Goal: Information Seeking & Learning: Understand process/instructions

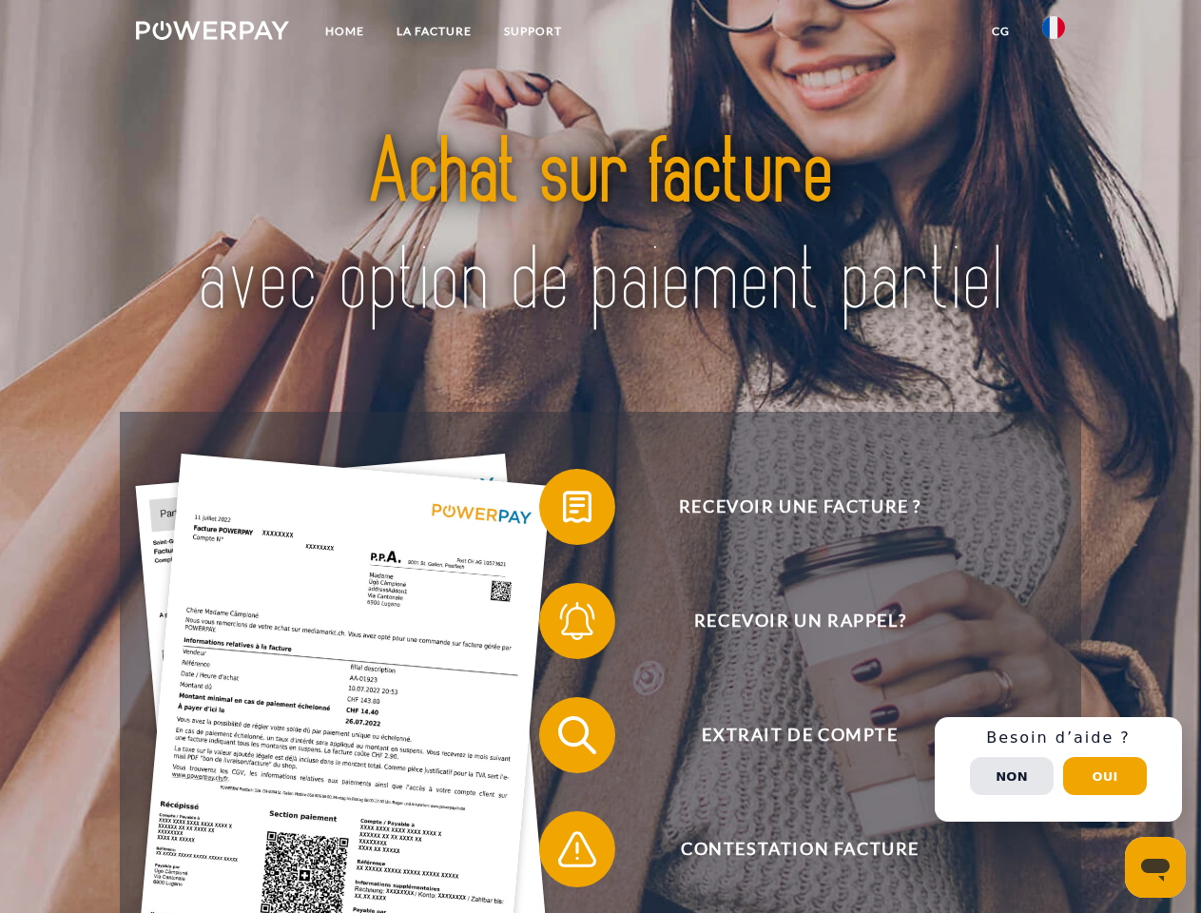
click at [212, 33] on img at bounding box center [212, 30] width 153 height 19
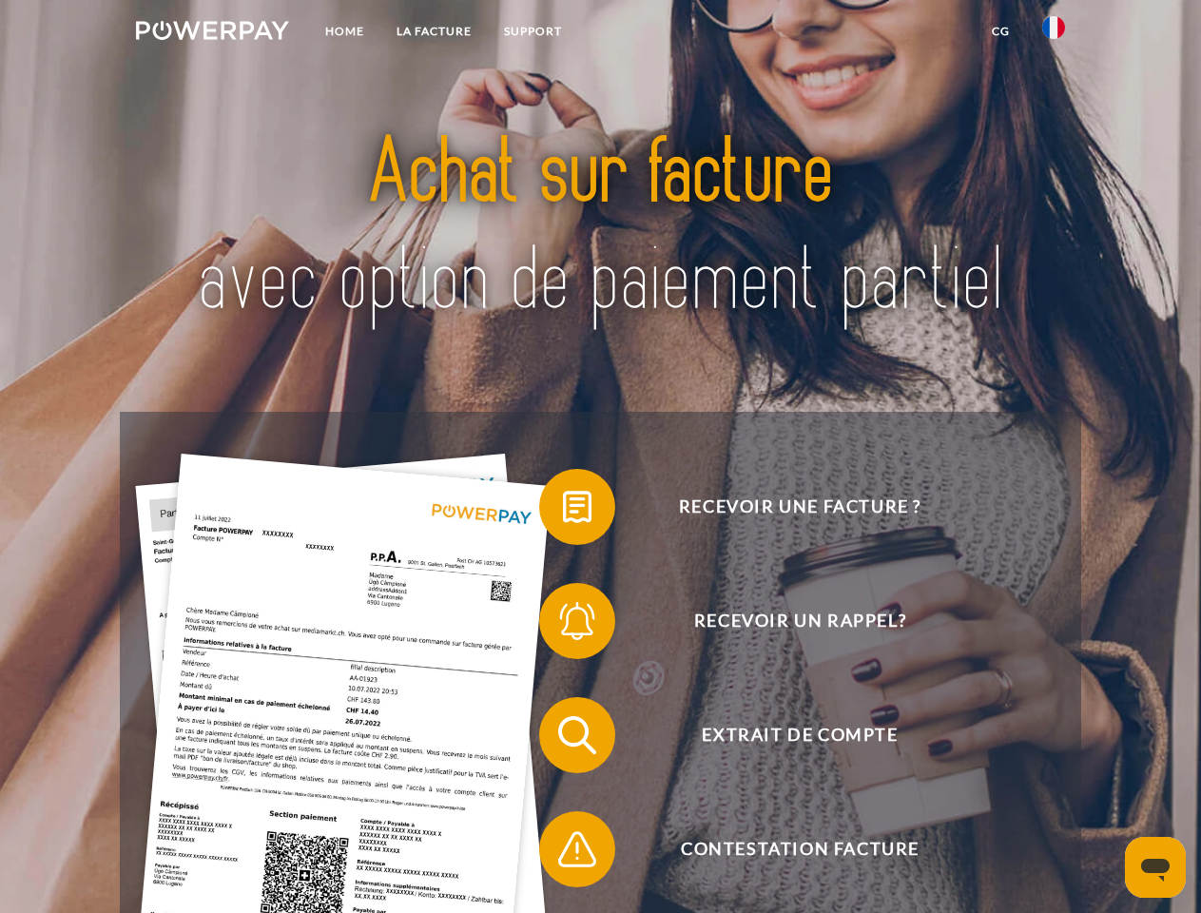
click at [1054, 33] on img at bounding box center [1053, 27] width 23 height 23
click at [1000, 31] on link "CG" at bounding box center [1001, 31] width 50 height 34
click at [563, 511] on span at bounding box center [548, 506] width 95 height 95
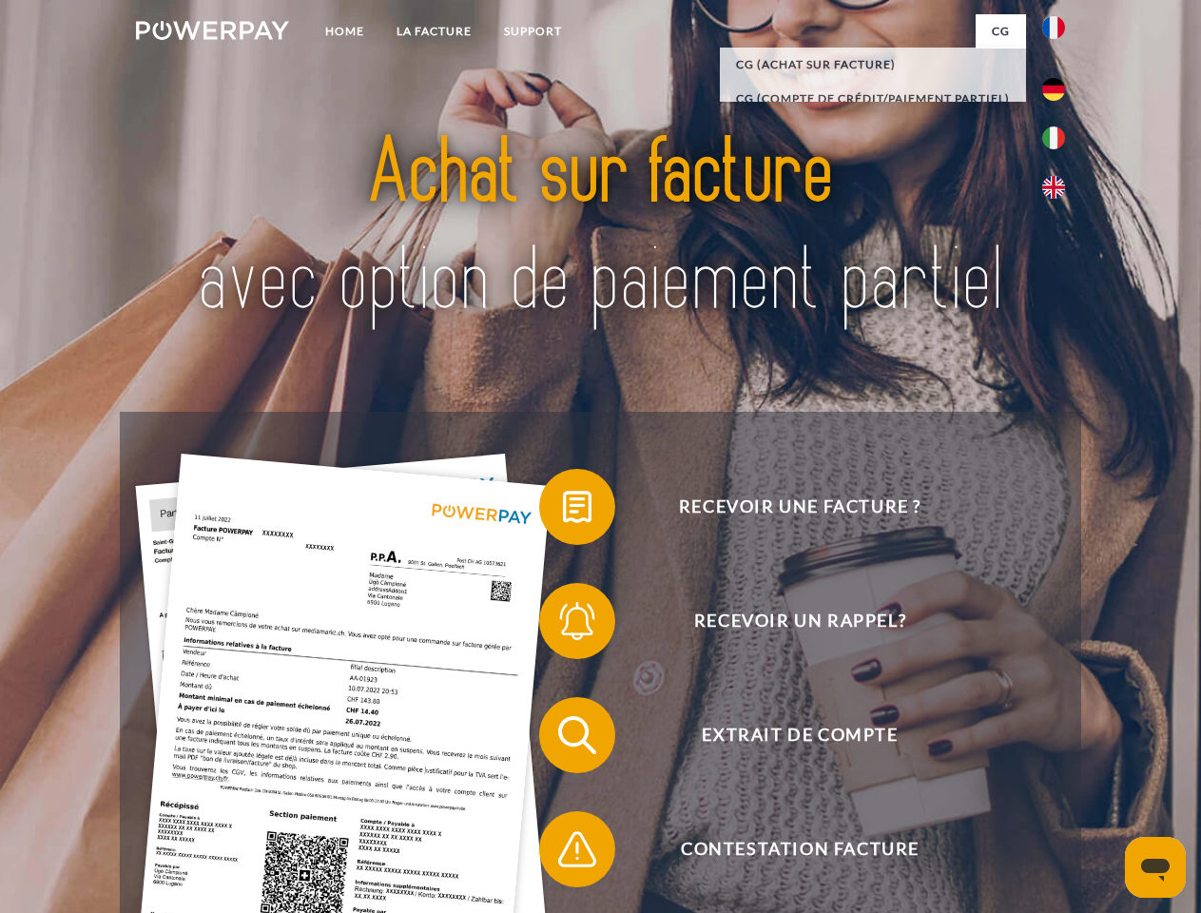
click at [563, 625] on span at bounding box center [548, 620] width 95 height 95
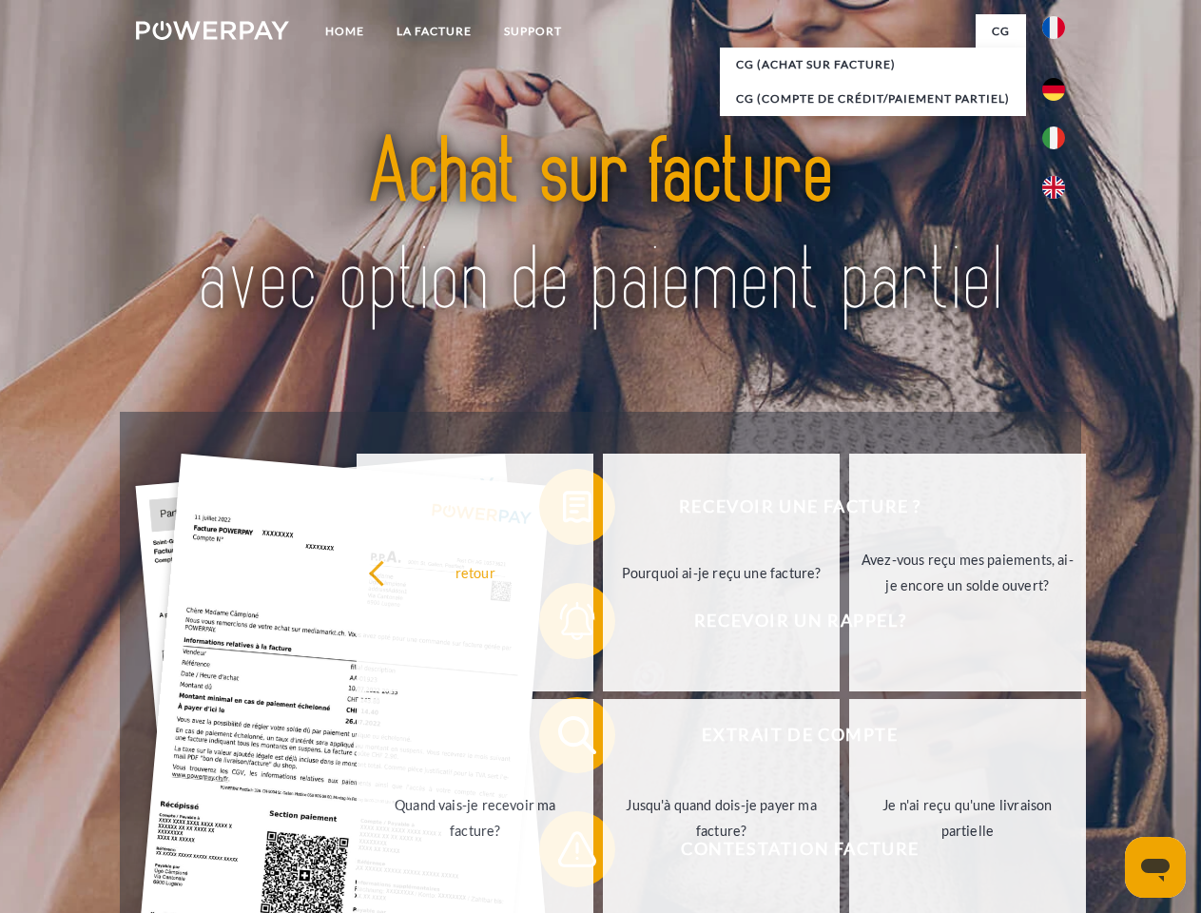
click at [603, 739] on link "Jusqu'à quand dois-je payer ma facture?" at bounding box center [721, 818] width 237 height 238
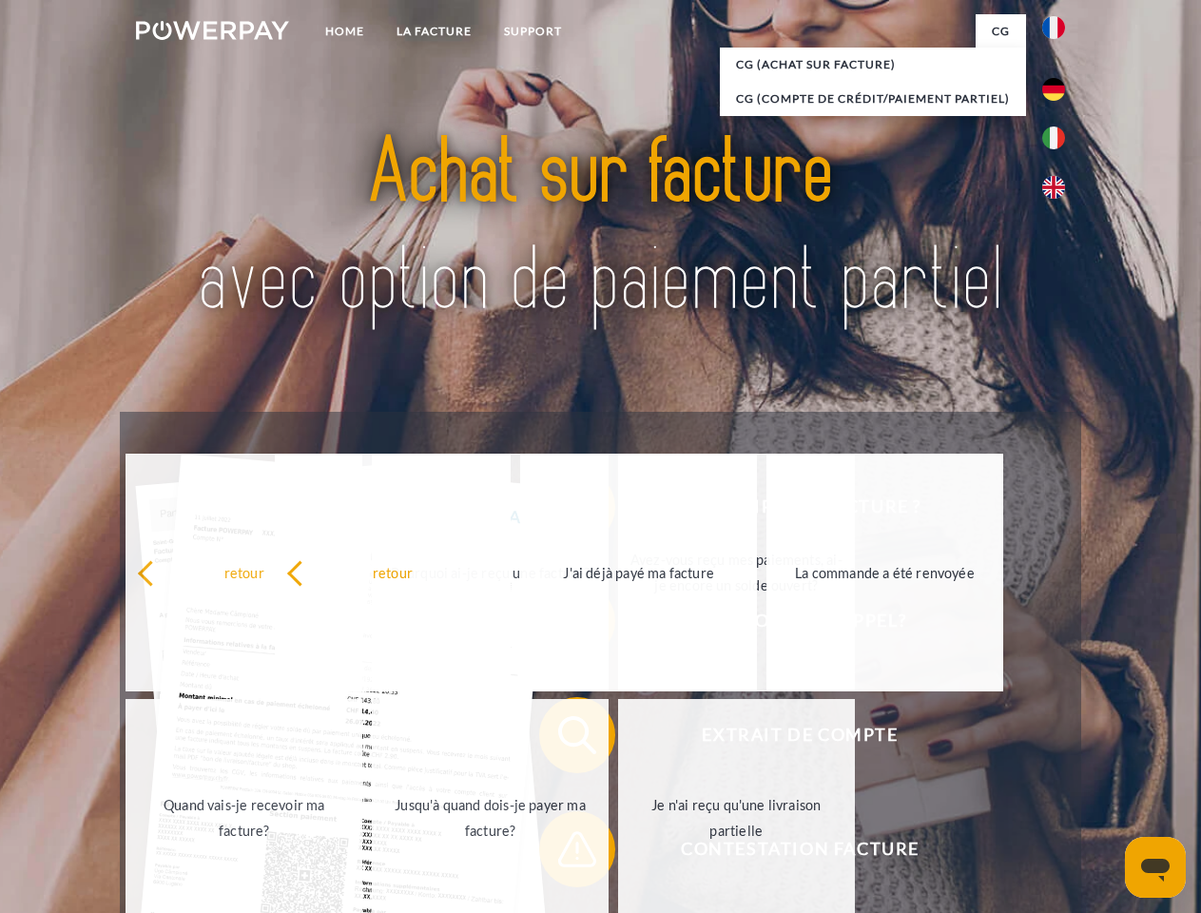
click at [563, 853] on span at bounding box center [548, 849] width 95 height 95
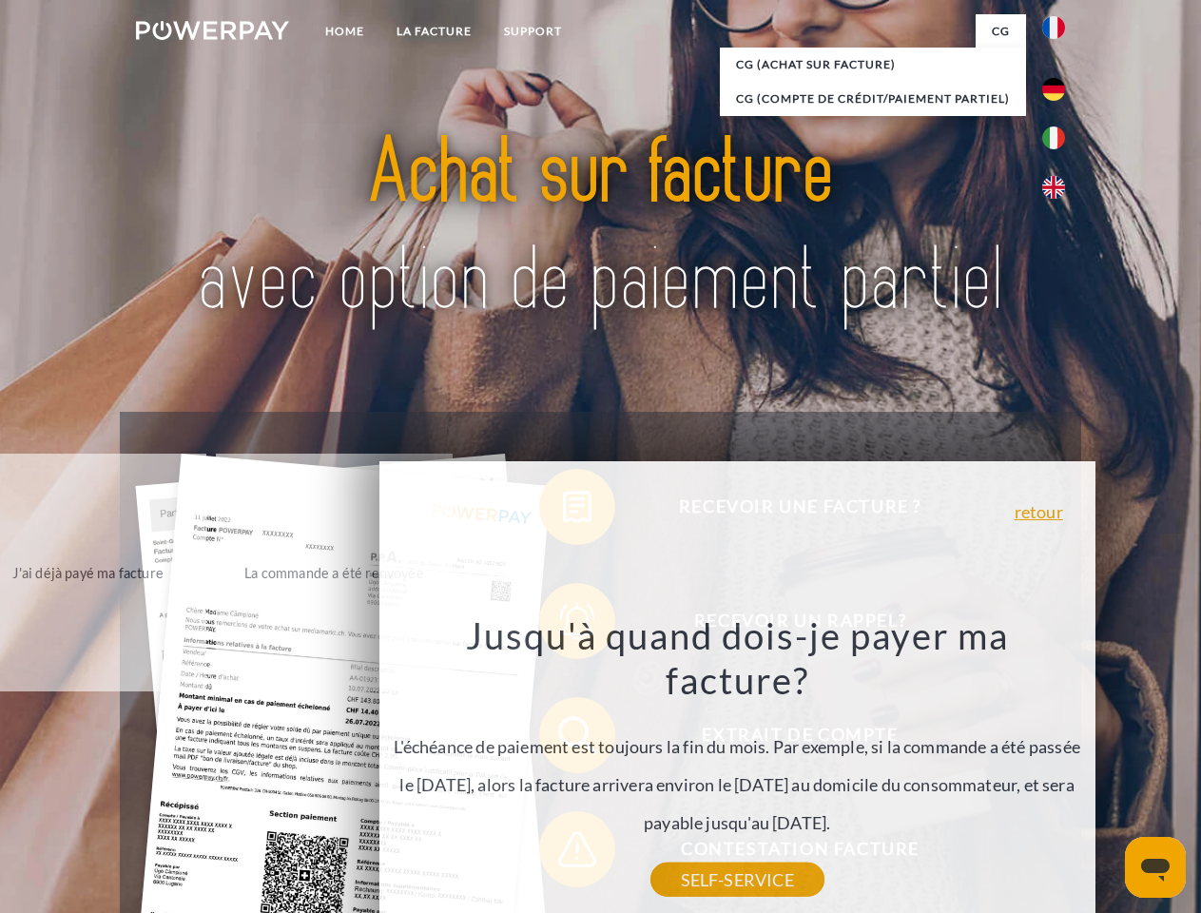
click at [1059, 769] on div "Recevoir une facture ? Recevoir un rappel? Extrait de compte retour" at bounding box center [600, 792] width 961 height 761
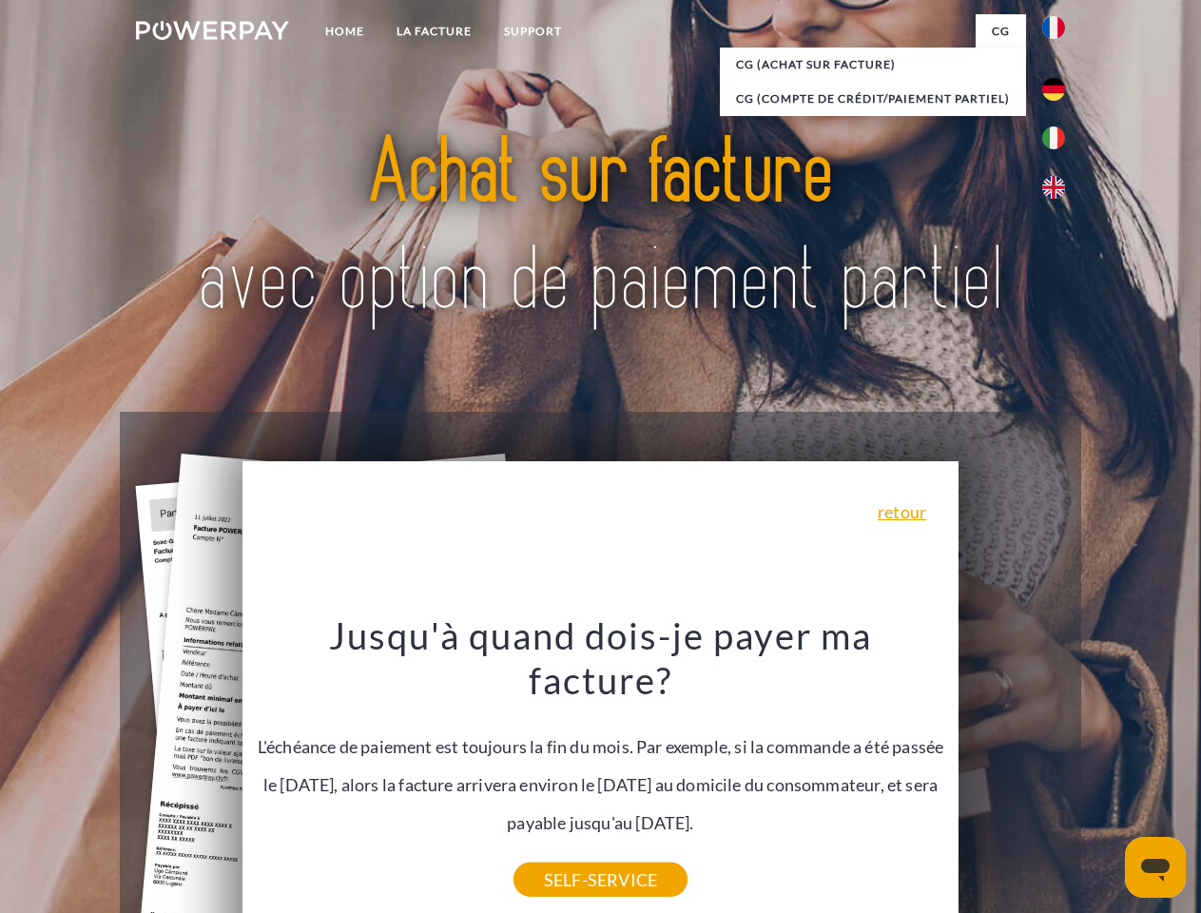
click at [1012, 773] on span "Extrait de compte" at bounding box center [800, 735] width 466 height 76
click at [1105, 776] on header "Home LA FACTURE Support" at bounding box center [600, 656] width 1201 height 1313
